Goal: Information Seeking & Learning: Understand process/instructions

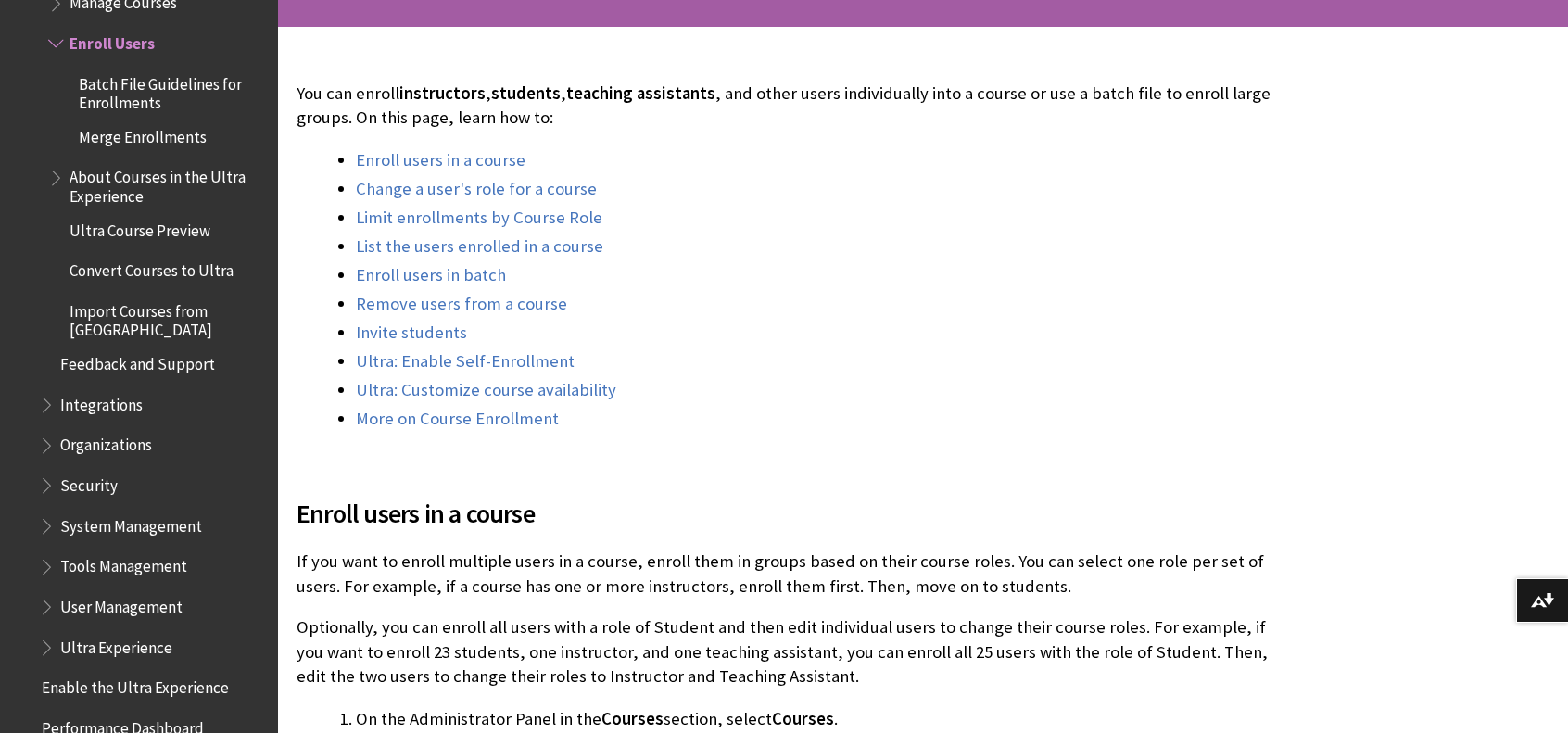
scroll to position [371, 0]
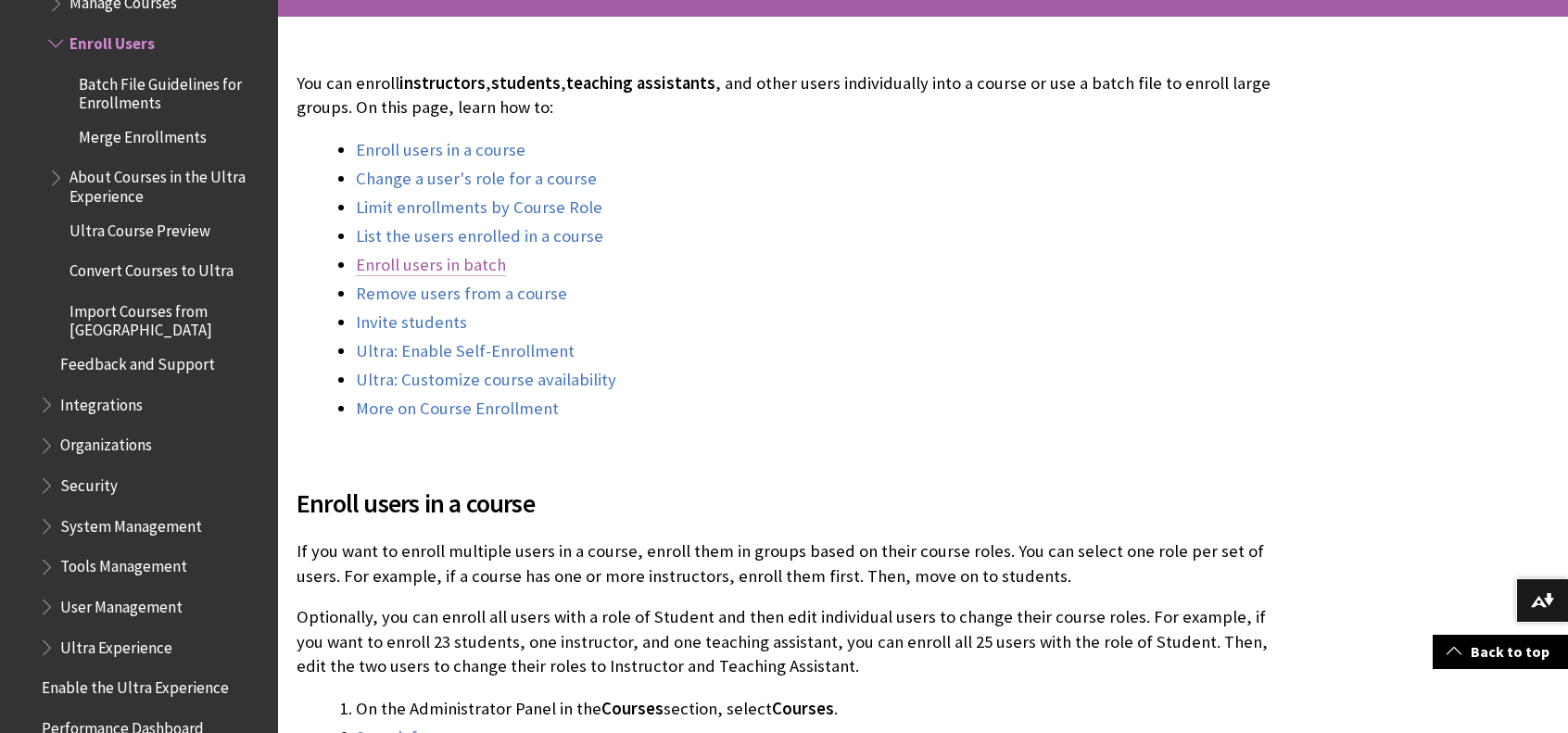
click at [438, 262] on link "Enroll users in batch" at bounding box center [430, 265] width 150 height 22
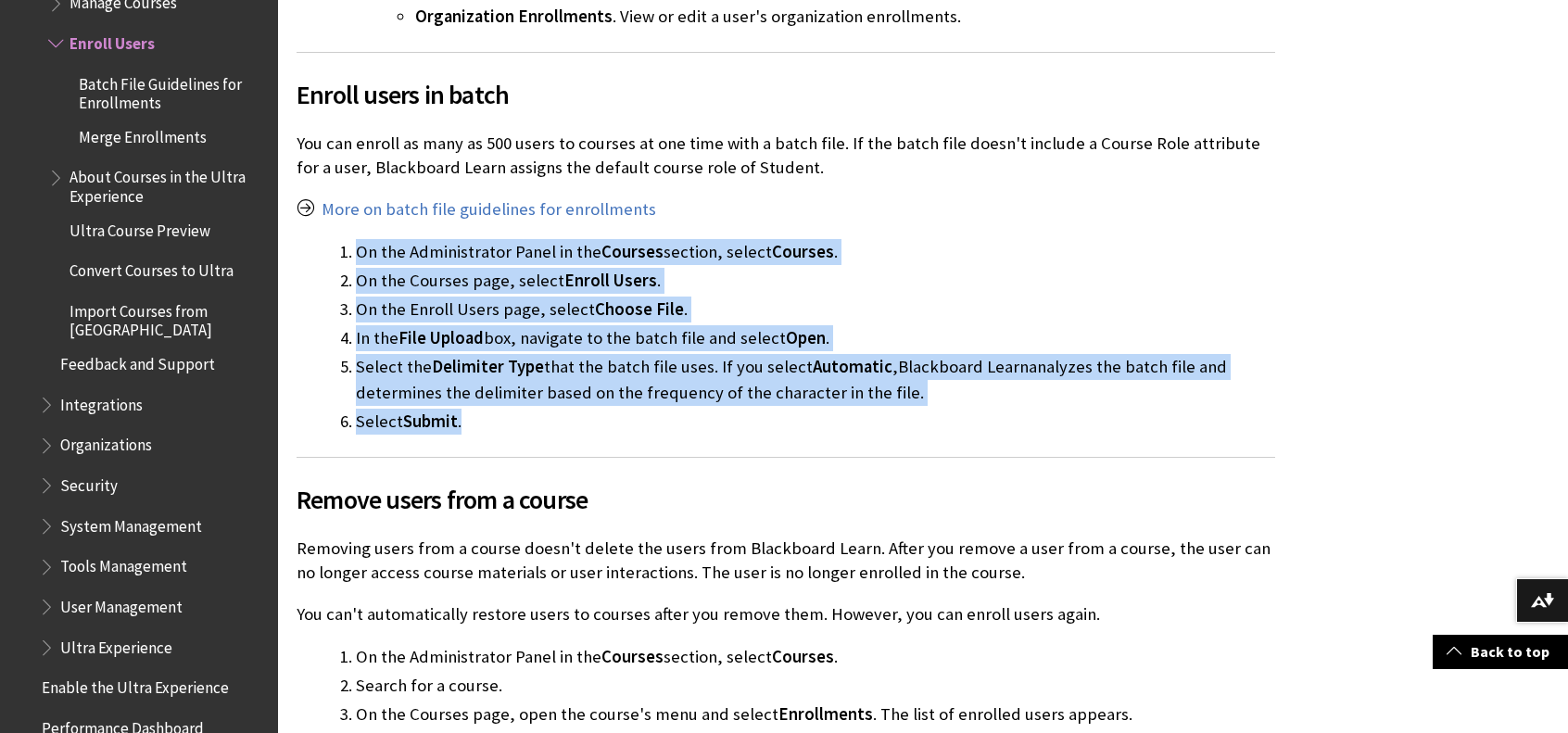
drag, startPoint x: 357, startPoint y: 171, endPoint x: 917, endPoint y: 345, distance: 586.4
click at [917, 345] on ol "On the Administrator Panel in the Courses section, select Courses . On the Cour…" at bounding box center [785, 336] width 978 height 196
click at [917, 409] on li "Select Submit ." at bounding box center [815, 421] width 919 height 26
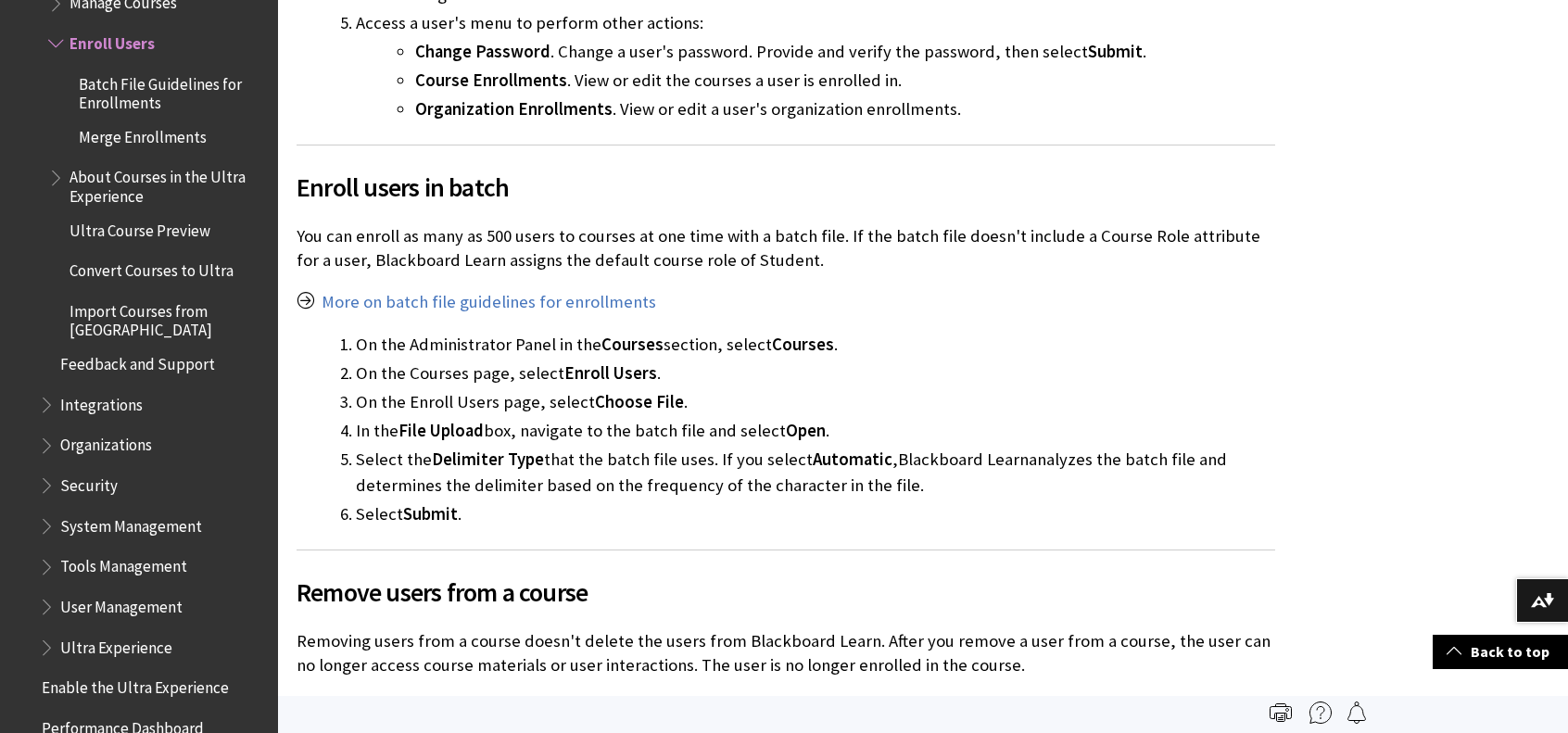
scroll to position [4172, 0]
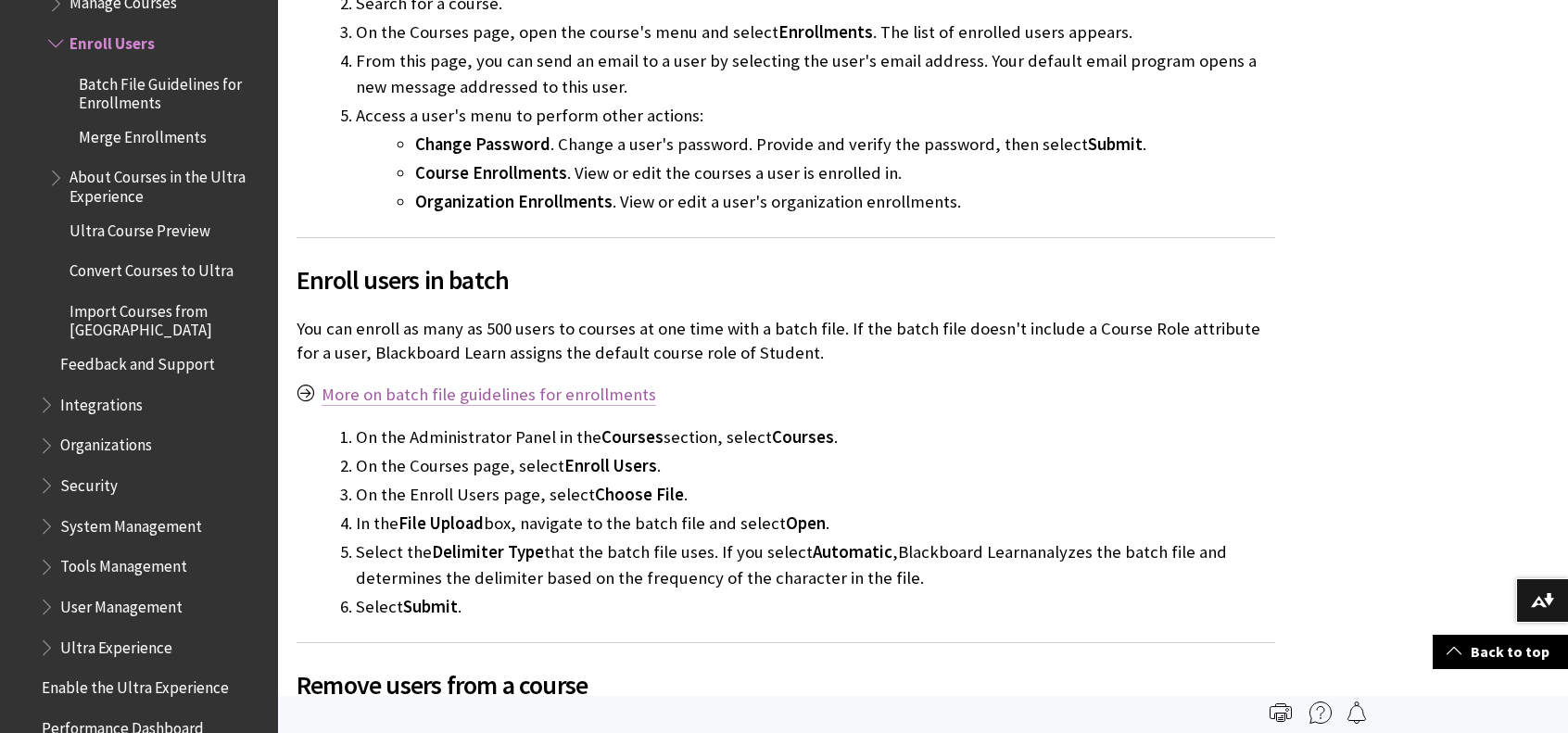
click at [591, 383] on link "More on batch file guidelines for enrollments" at bounding box center [489, 394] width 334 height 22
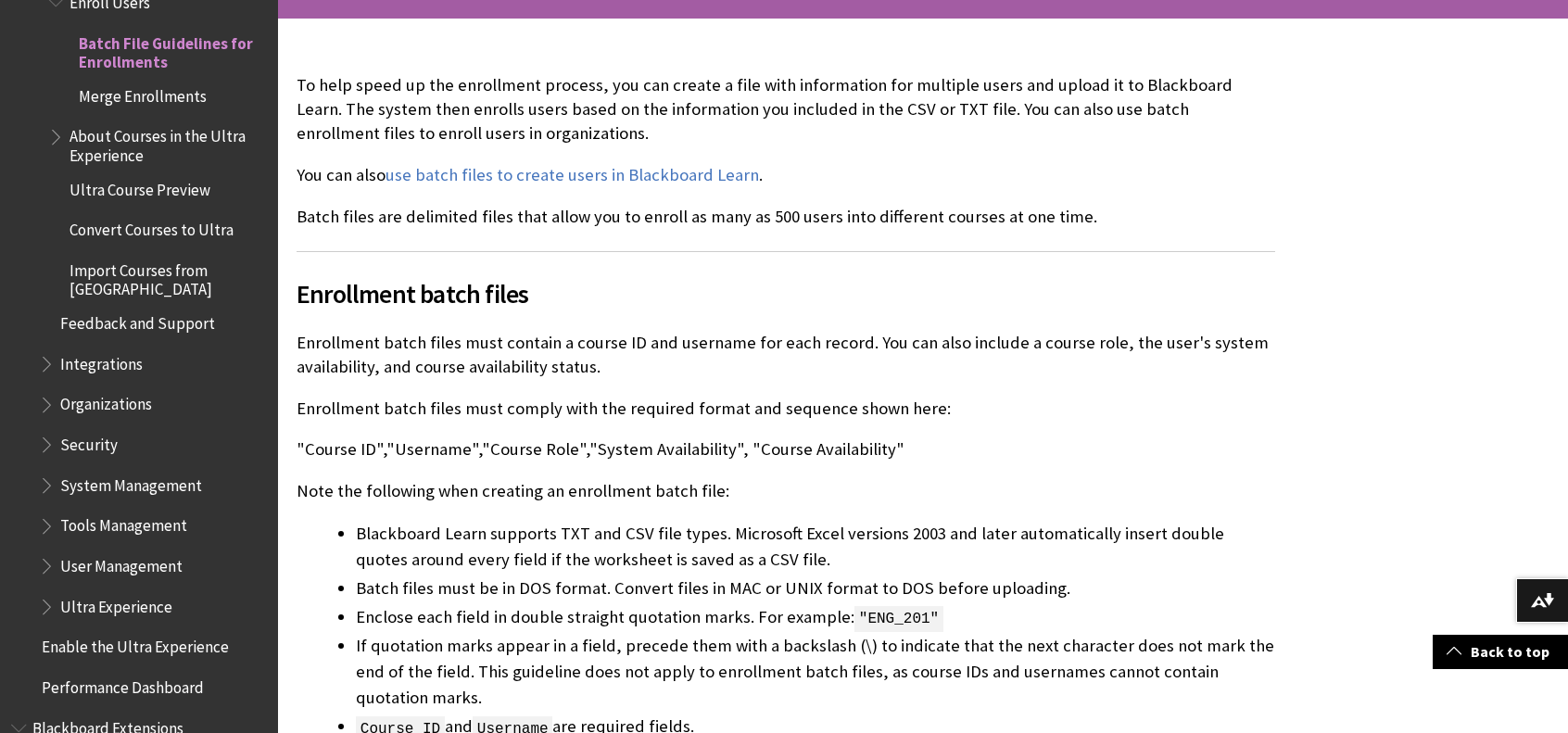
scroll to position [371, 0]
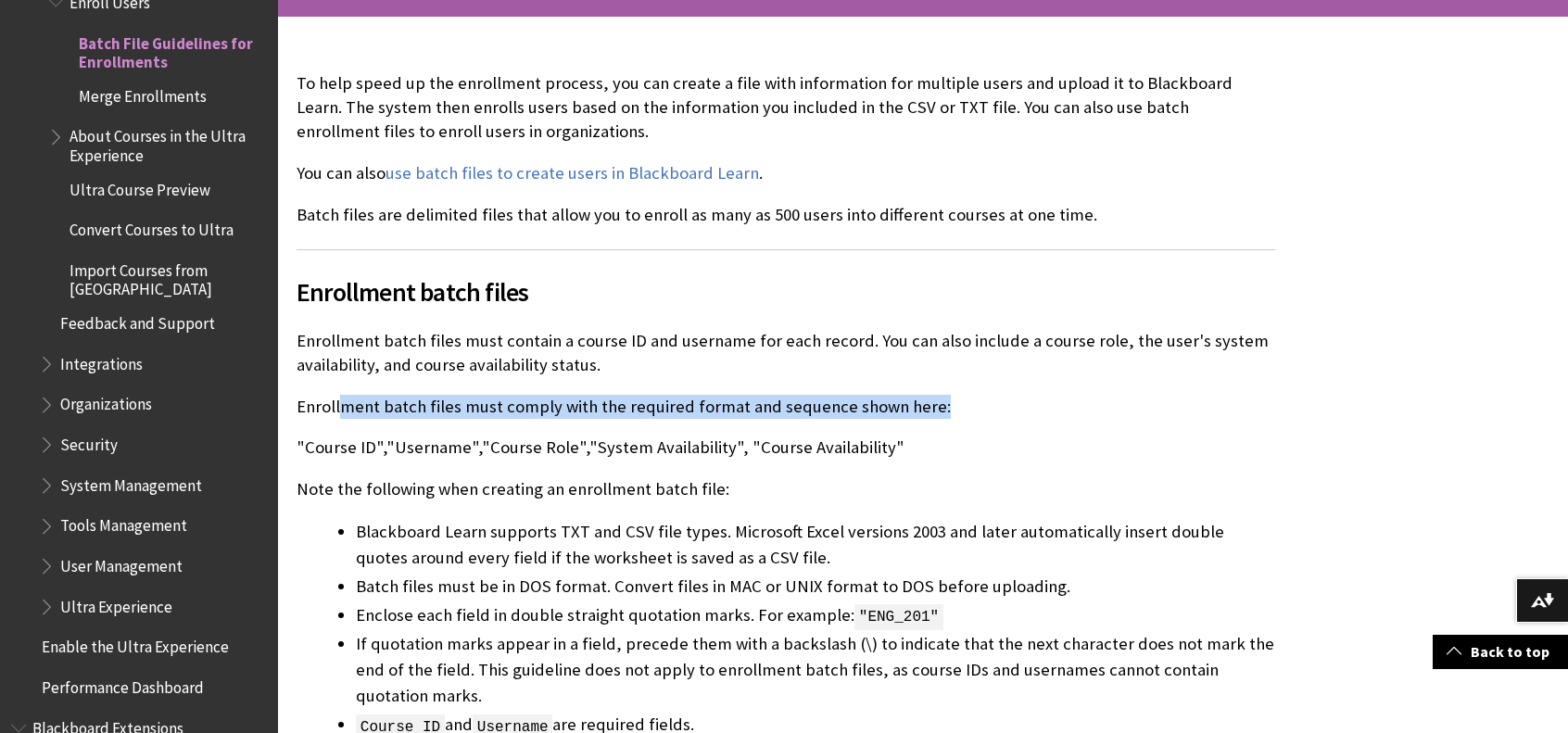
drag, startPoint x: 343, startPoint y: 399, endPoint x: 991, endPoint y: 379, distance: 648.3
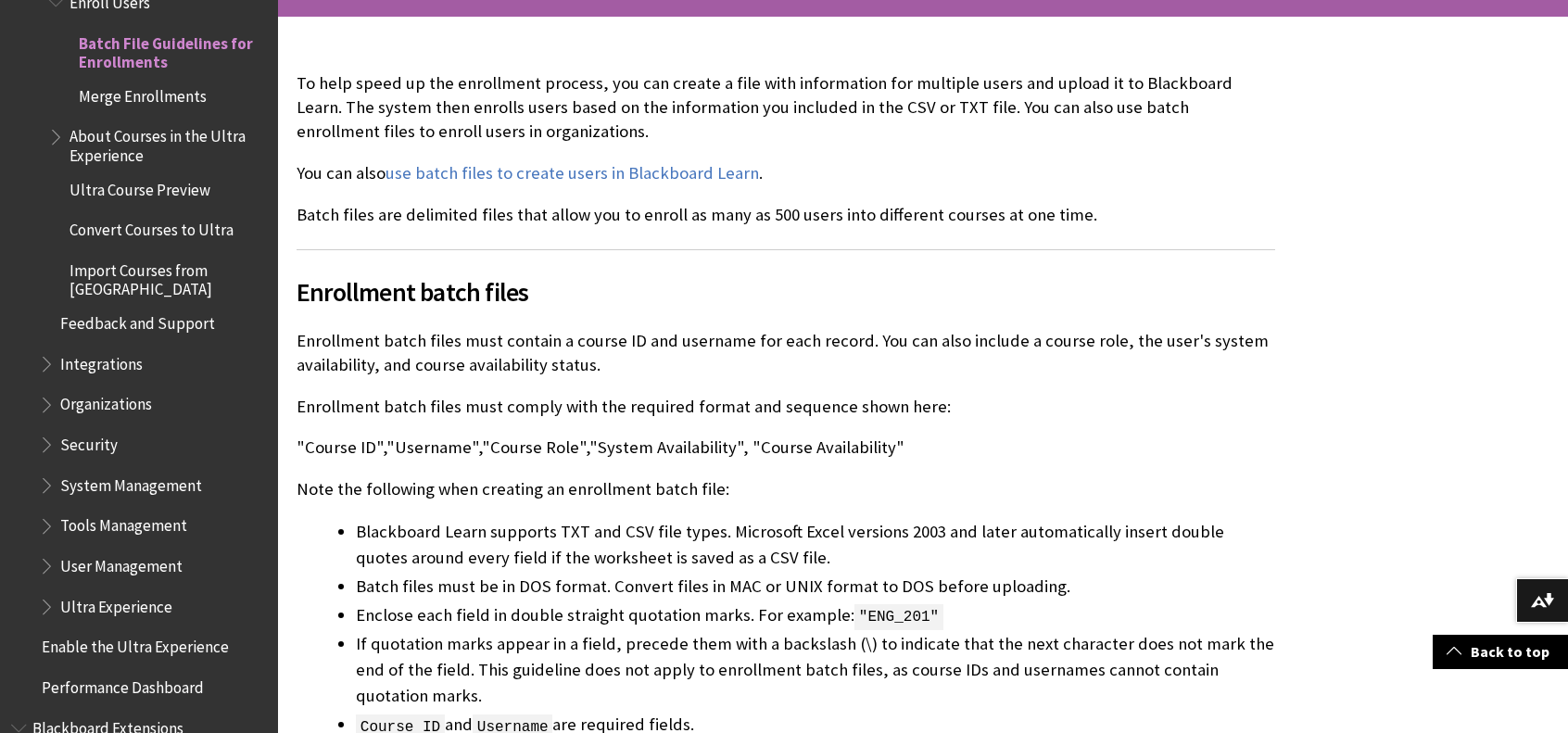
click at [959, 439] on p ""Course ID","Username","Course Role","System Availability", "Course Availabilit…" at bounding box center [785, 447] width 978 height 24
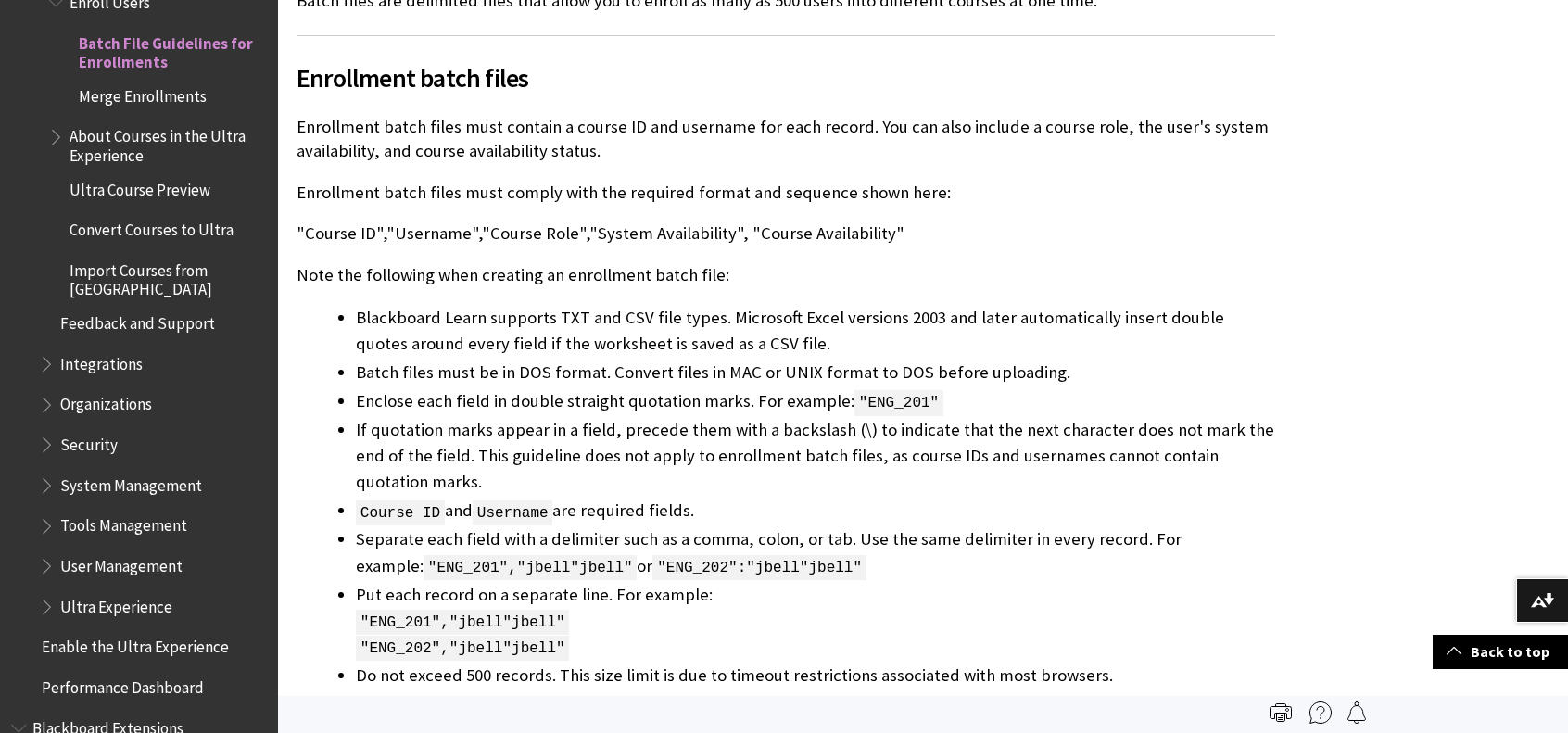
scroll to position [556, 0]
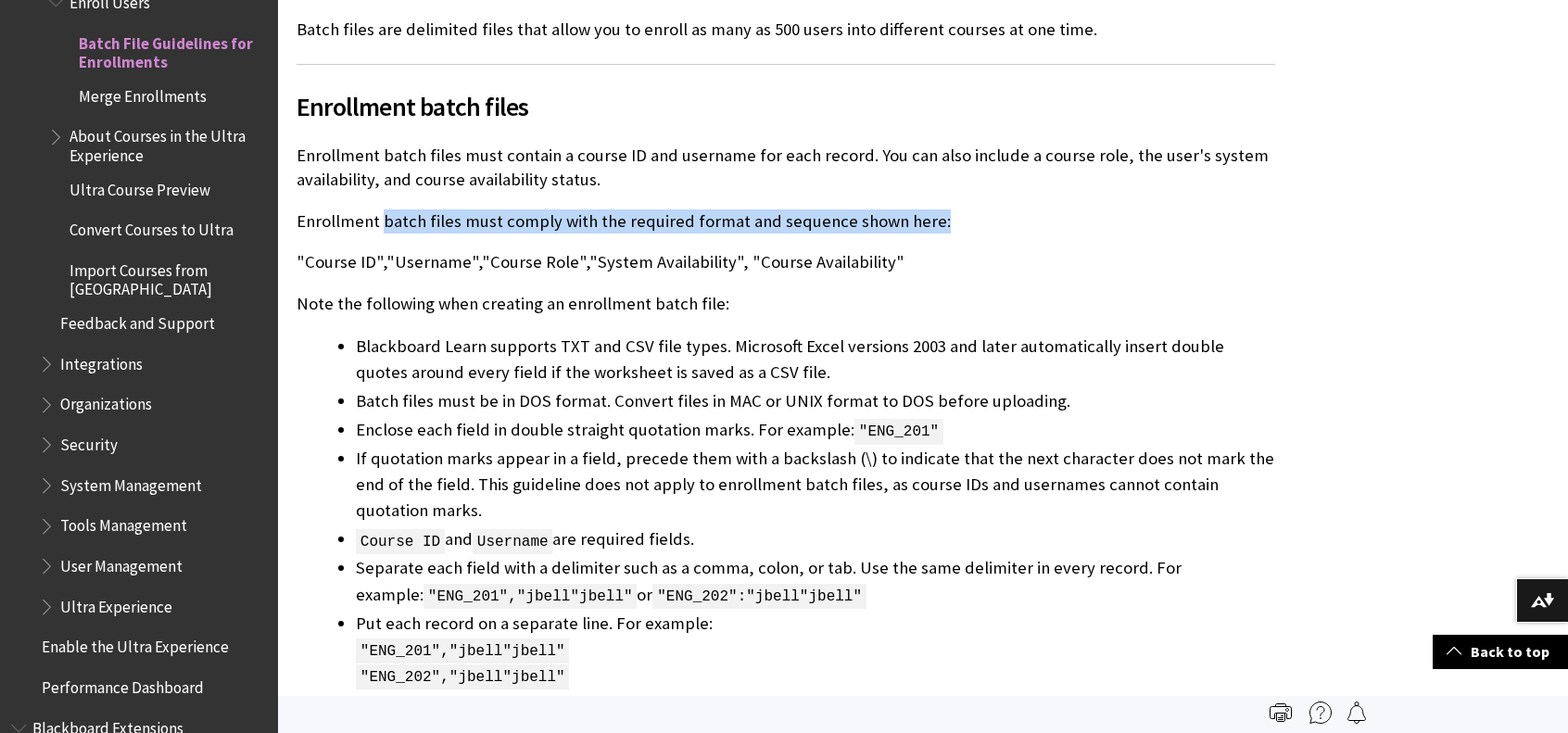
drag, startPoint x: 383, startPoint y: 219, endPoint x: 943, endPoint y: 194, distance: 560.6
click at [943, 194] on div "To help speed up the enrollment process, you can create a file with information…" at bounding box center [785, 563] width 978 height 1354
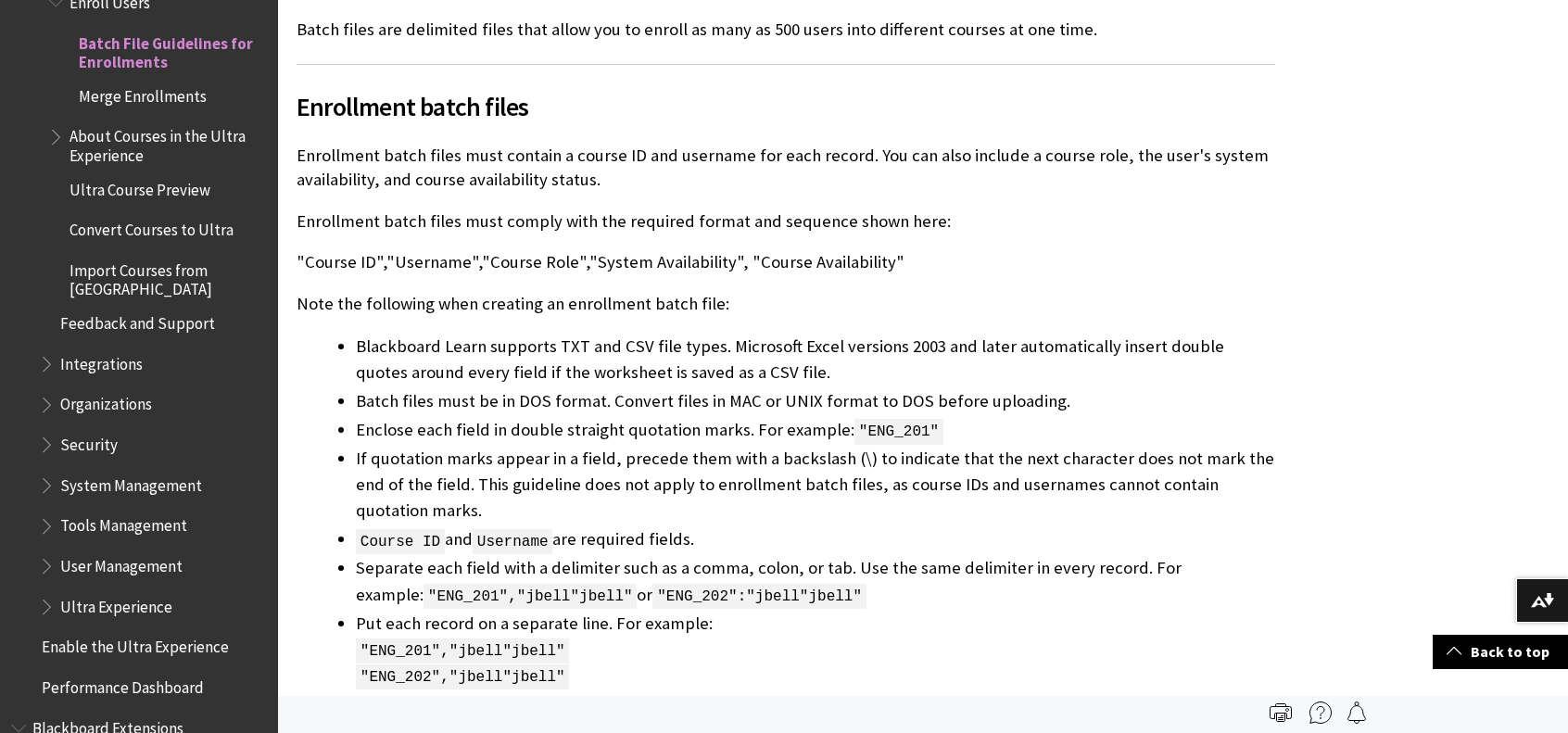
click at [897, 250] on p ""Course ID","Username","Course Role","System Availability", "Course Availabilit…" at bounding box center [785, 262] width 978 height 24
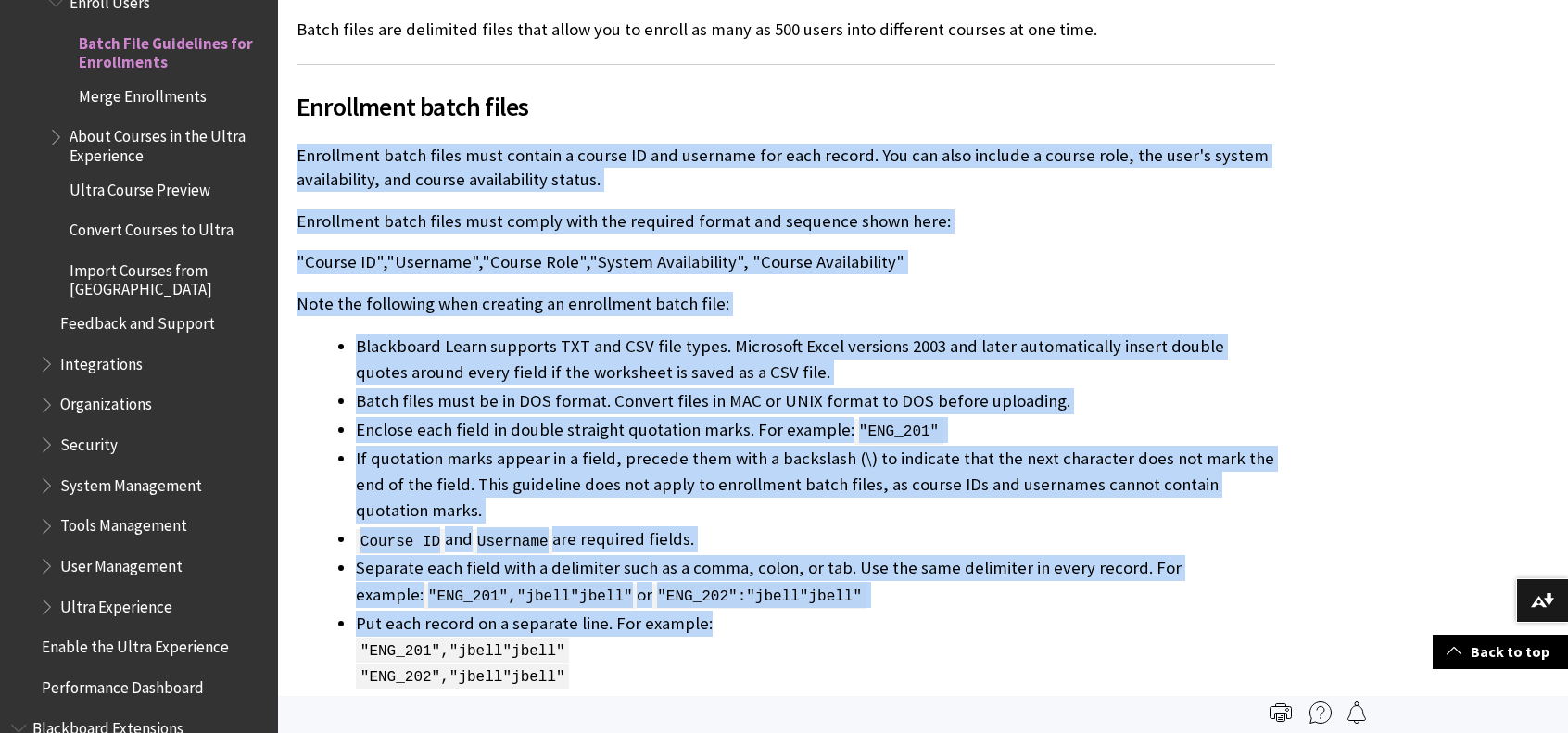
drag, startPoint x: 302, startPoint y: 153, endPoint x: 704, endPoint y: 626, distance: 620.8
click at [704, 626] on div "To help speed up the enrollment process, you can create a file with information…" at bounding box center [785, 563] width 978 height 1354
click at [608, 544] on li "Course ID and Username are required fields." at bounding box center [815, 539] width 919 height 26
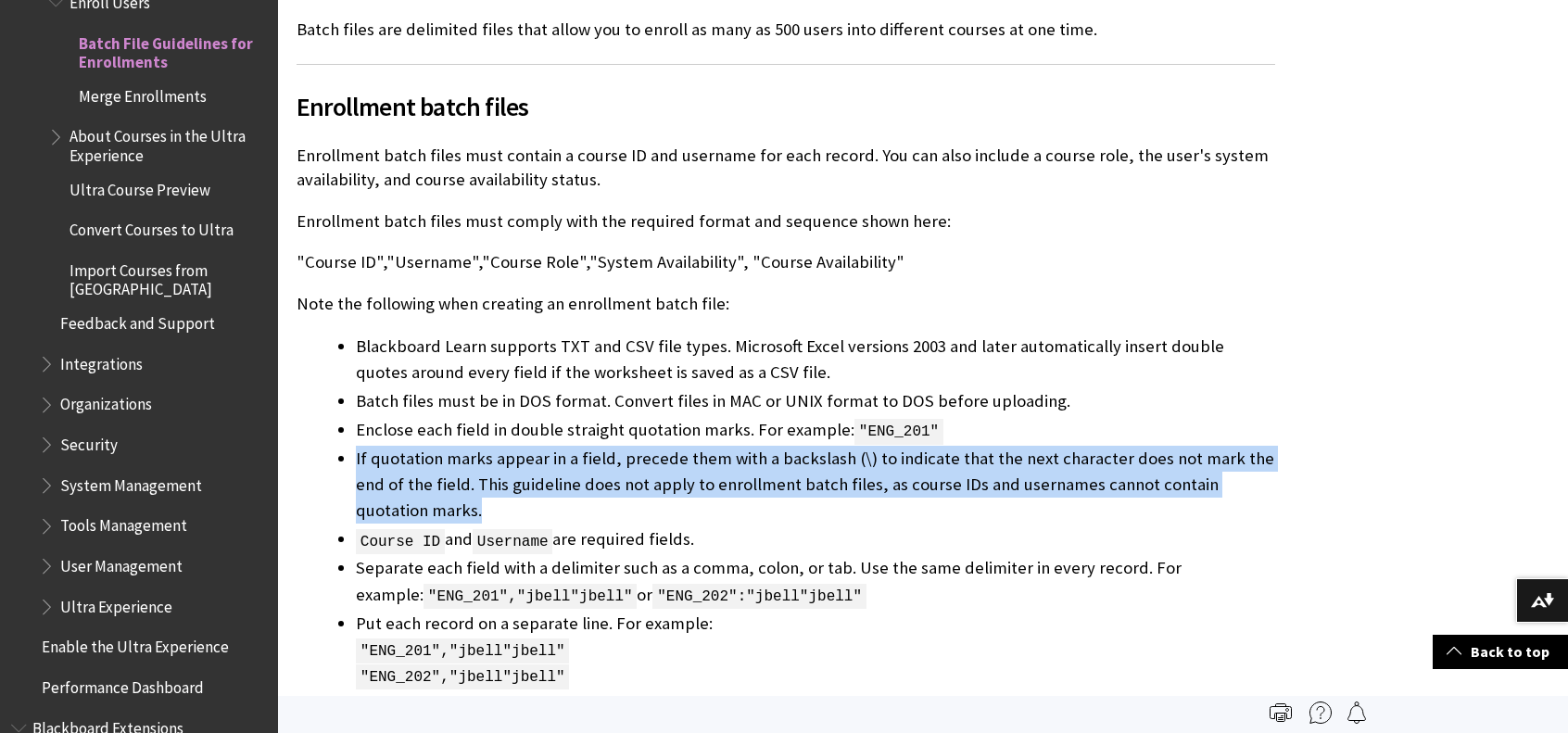
drag, startPoint x: 355, startPoint y: 454, endPoint x: 422, endPoint y: 506, distance: 84.8
click at [422, 506] on li "If quotation marks appear in a field, precede them with a backslash (\) to indi…" at bounding box center [815, 484] width 919 height 77
click at [778, 520] on li "If quotation marks appear in a field, precede them with a backslash (\) to indi…" at bounding box center [815, 484] width 919 height 77
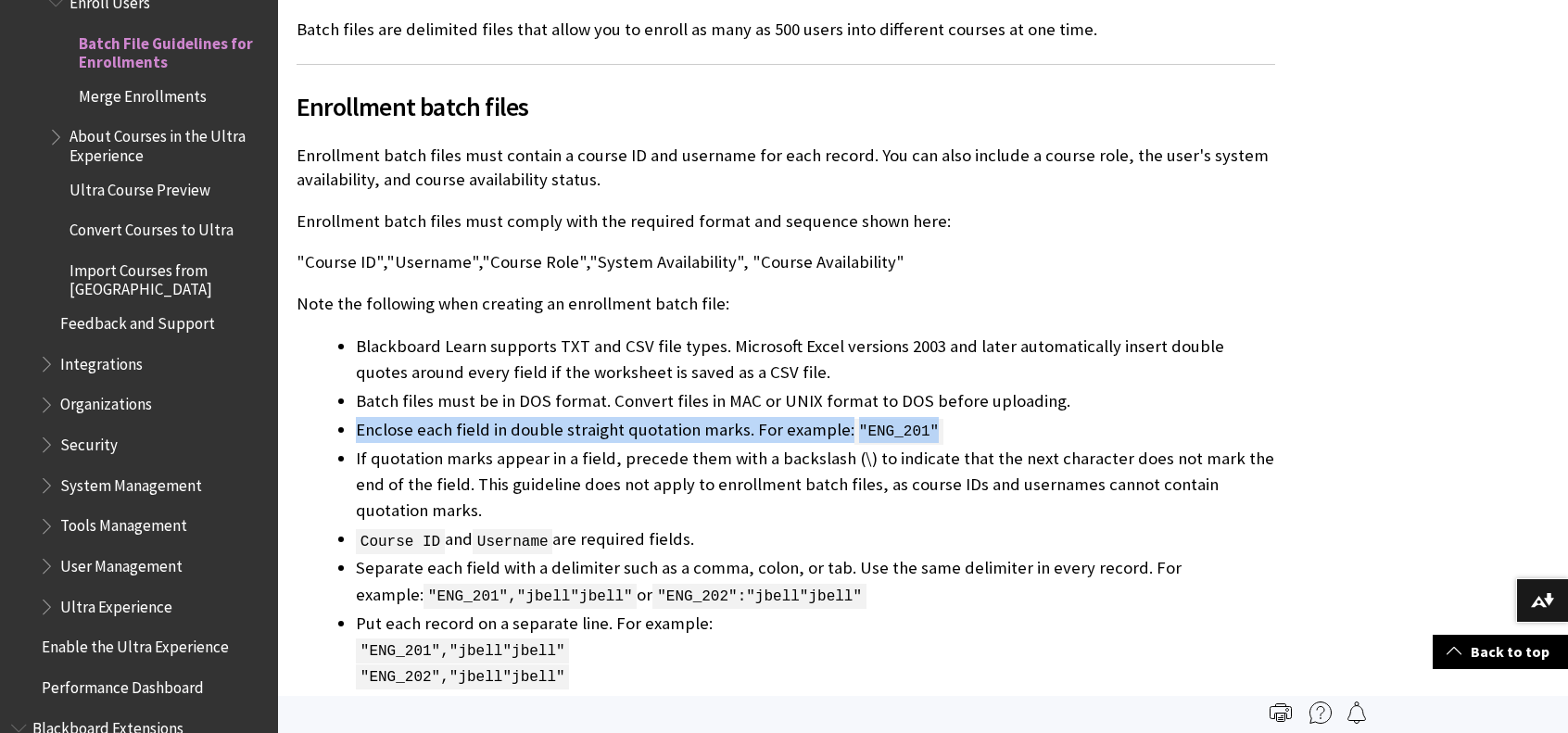
drag, startPoint x: 353, startPoint y: 427, endPoint x: 947, endPoint y: 434, distance: 594.0
click at [947, 434] on ul "Blackboard Learn supports TXT and CSV file types. Microsoft Excel versions 2003…" at bounding box center [785, 525] width 978 height 383
click at [854, 425] on span ""ENG_201"" at bounding box center [898, 431] width 89 height 26
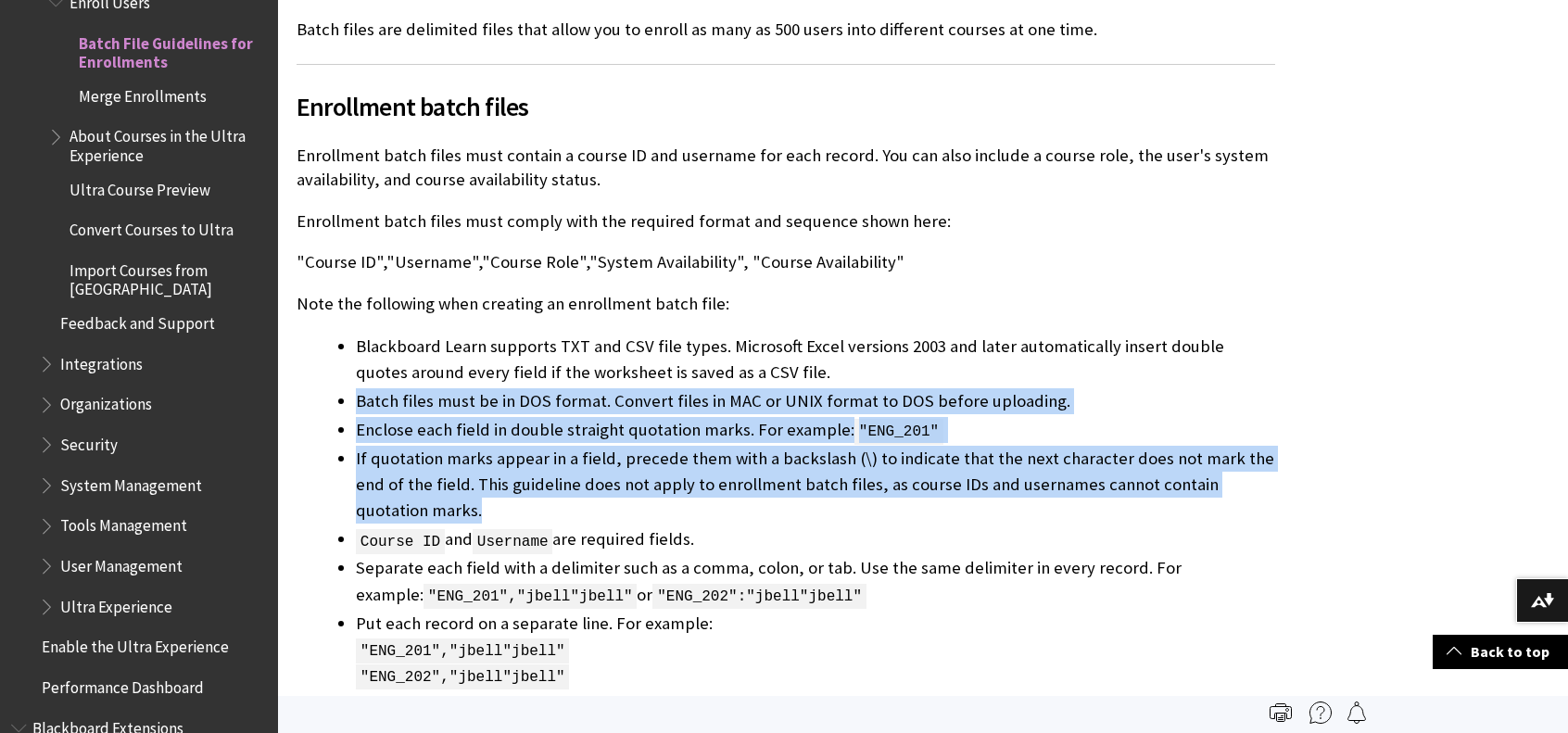
drag, startPoint x: 356, startPoint y: 402, endPoint x: 1050, endPoint y: 505, distance: 701.6
click at [1050, 505] on ul "Blackboard Learn supports TXT and CSV file types. Microsoft Excel versions 2003…" at bounding box center [785, 525] width 978 height 383
click at [1050, 505] on li "If quotation marks appear in a field, precede them with a backslash (\) to indi…" at bounding box center [815, 484] width 919 height 77
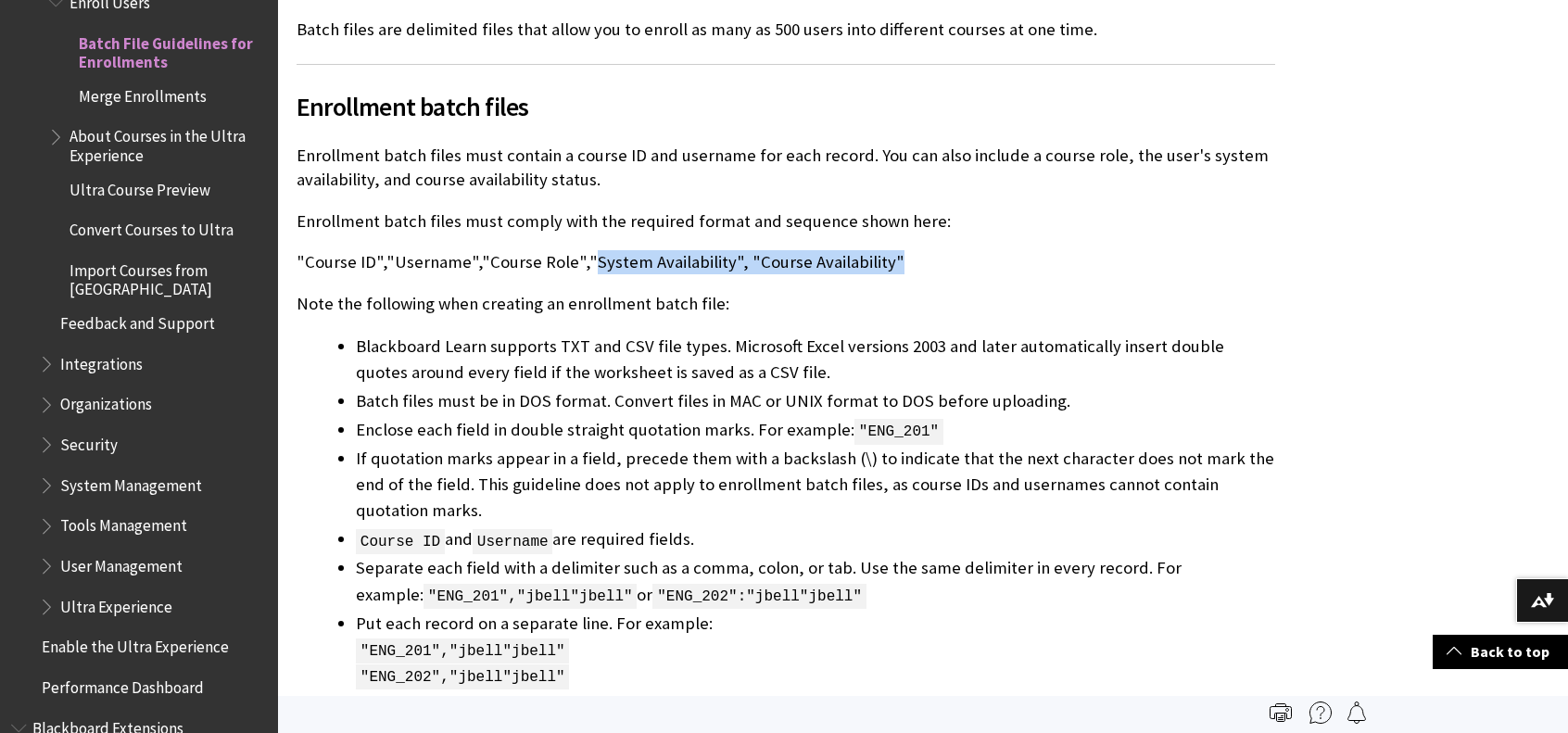
drag, startPoint x: 581, startPoint y: 259, endPoint x: 888, endPoint y: 259, distance: 307.0
click at [888, 259] on p ""Course ID","Username","Course Role","System Availability", "Course Availabilit…" at bounding box center [785, 262] width 978 height 24
click at [457, 261] on p ""Course ID","Username","Course Role","System Availability", "Course Availabilit…" at bounding box center [785, 262] width 978 height 24
click at [610, 264] on p ""Course ID","Username","Course Role","System Availability", "Course Availabilit…" at bounding box center [785, 262] width 978 height 24
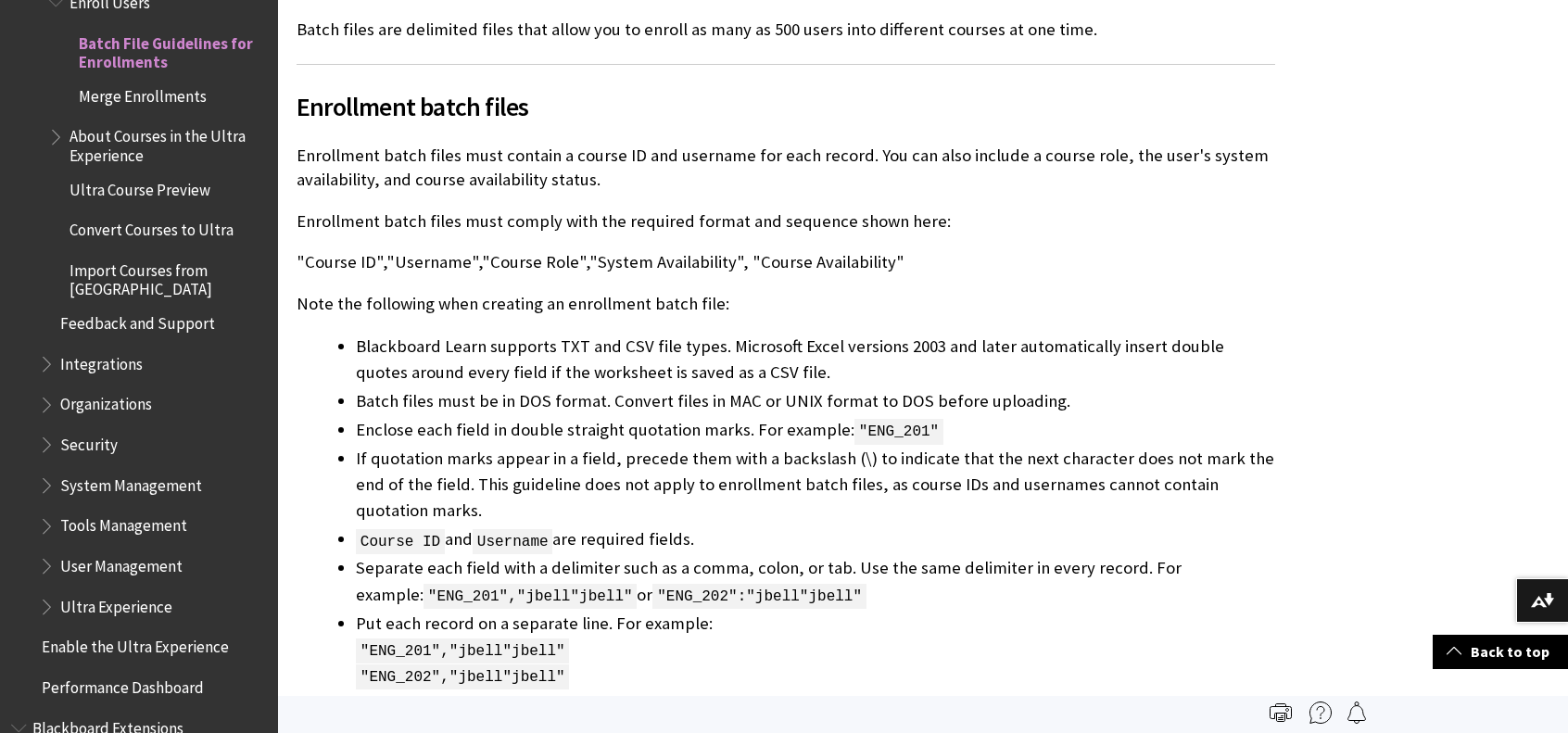
click at [1022, 336] on li "Blackboard Learn supports TXT and CSV file types. Microsoft Excel versions 2003…" at bounding box center [815, 359] width 919 height 52
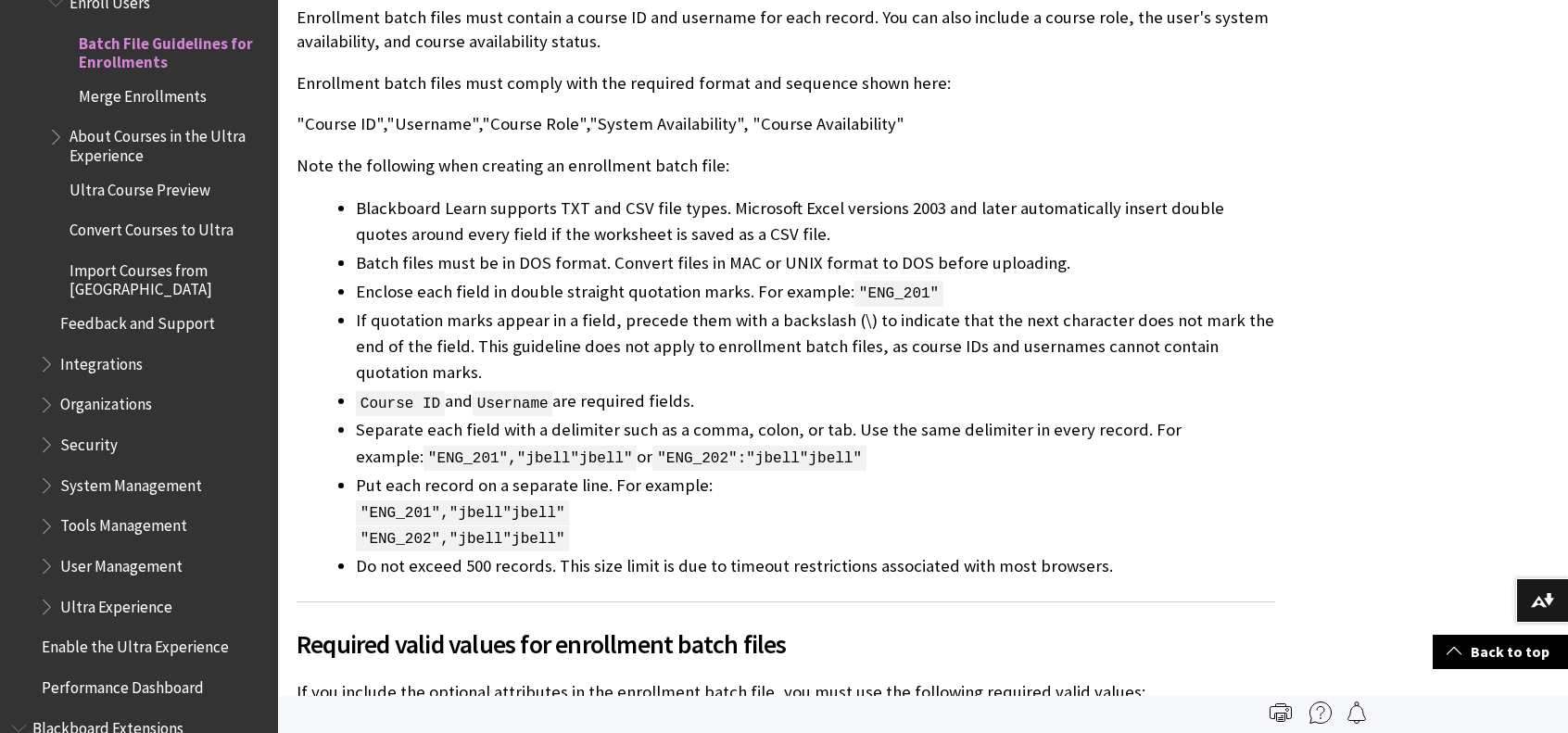
scroll to position [649, 0]
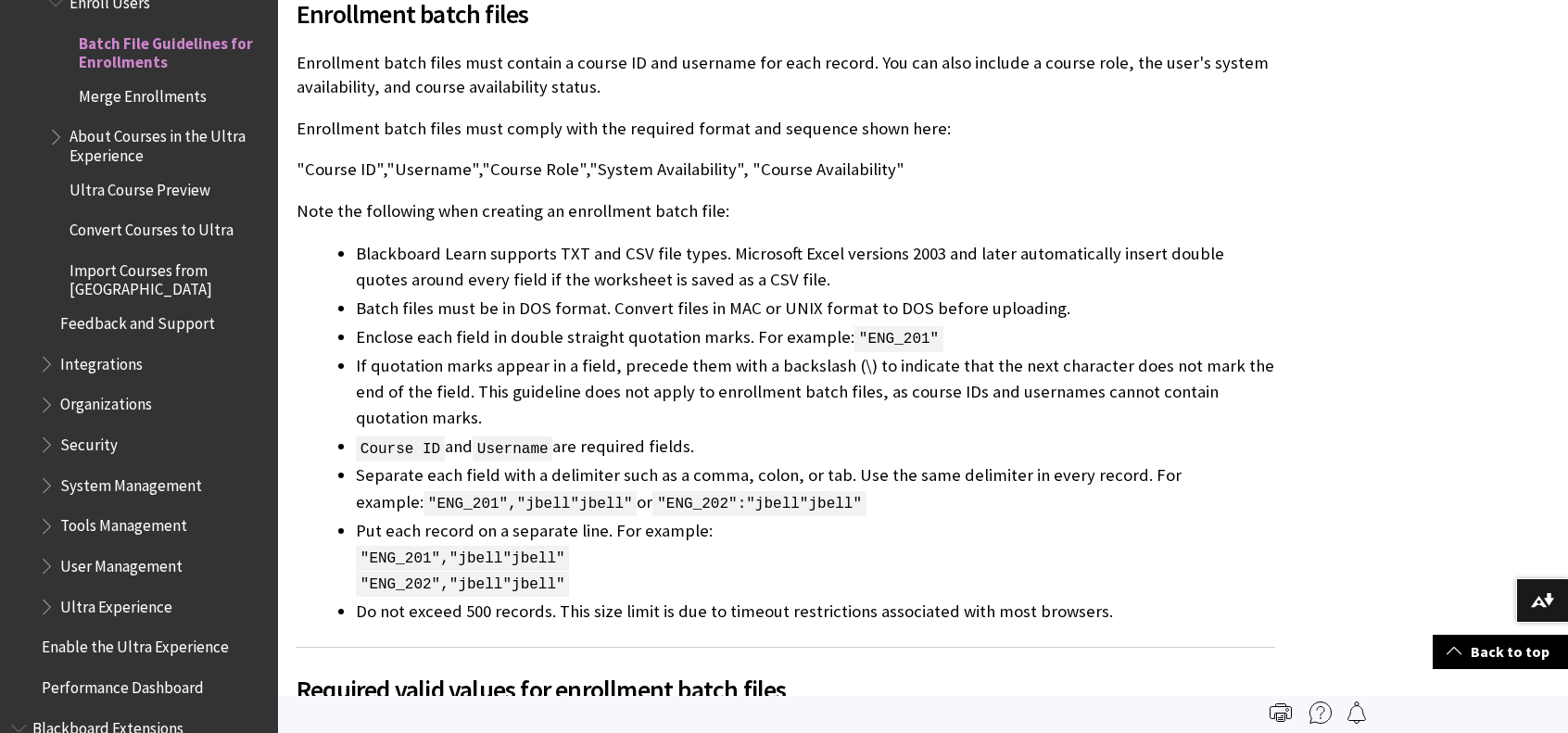
click at [1462, 425] on div "You can also ." at bounding box center [923, 498] width 1290 height 1518
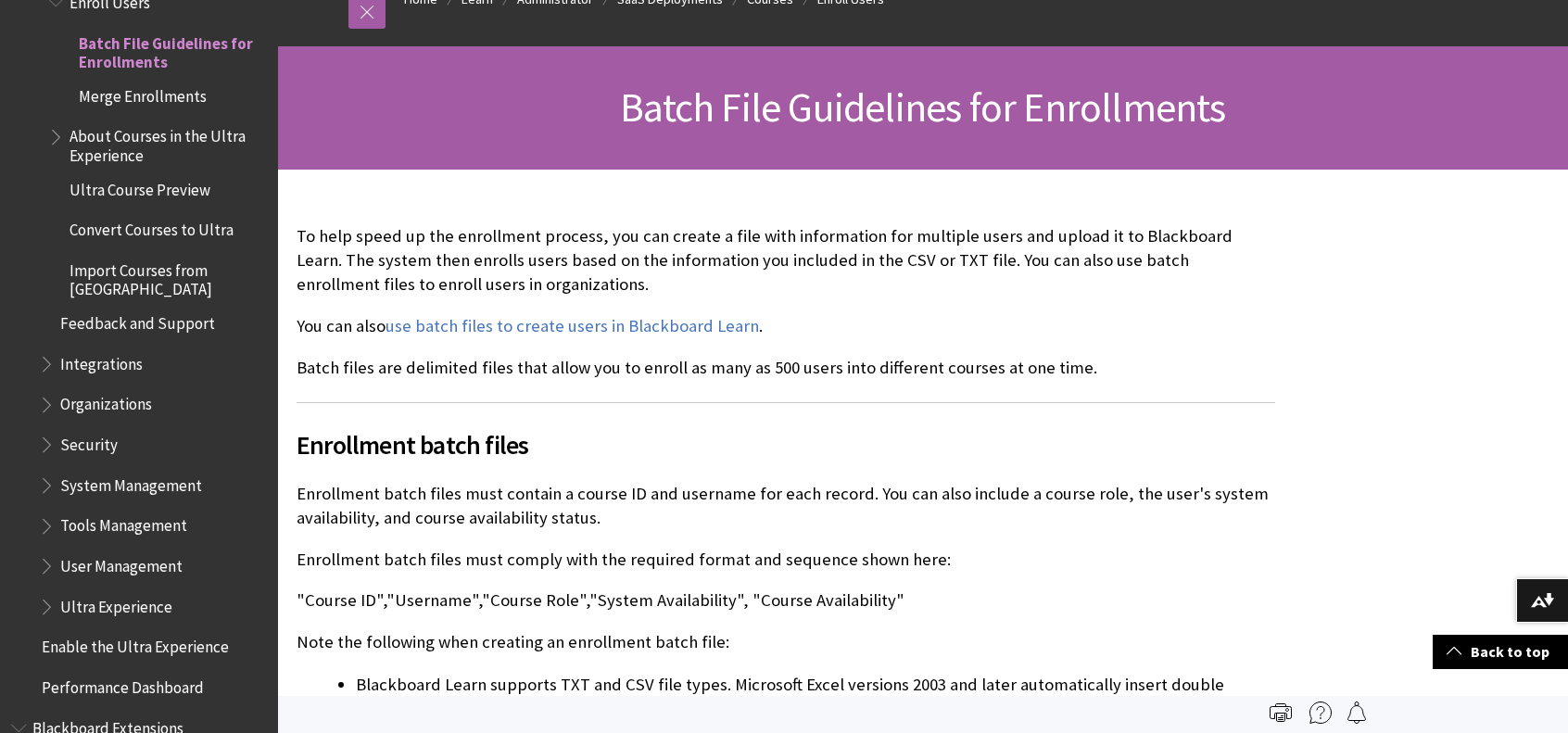
scroll to position [0, 0]
